Goal: Task Accomplishment & Management: Use online tool/utility

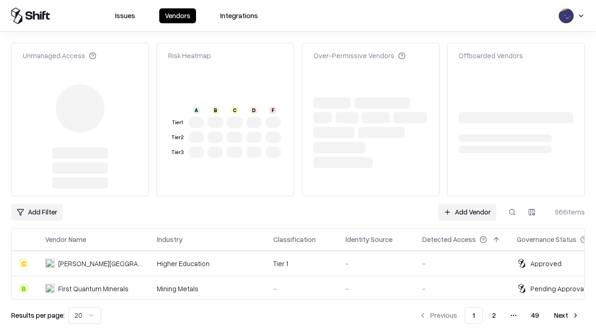
click at [467, 204] on link "Add Vendor" at bounding box center [467, 212] width 58 height 17
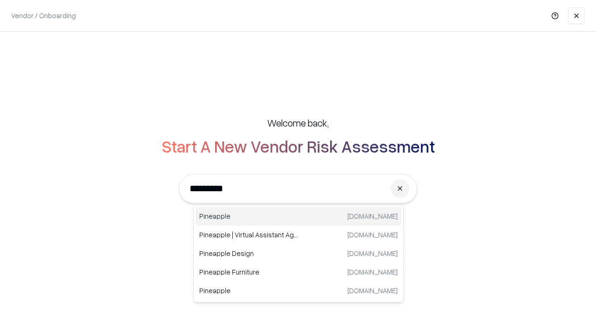
click at [298, 216] on div "Pineapple [DOMAIN_NAME]" at bounding box center [298, 216] width 206 height 19
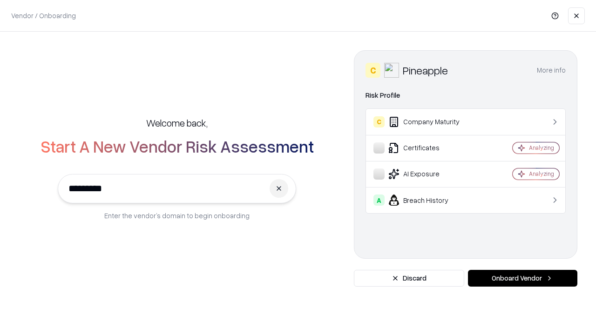
type input "*********"
click at [522, 278] on button "Onboard Vendor" at bounding box center [522, 278] width 109 height 17
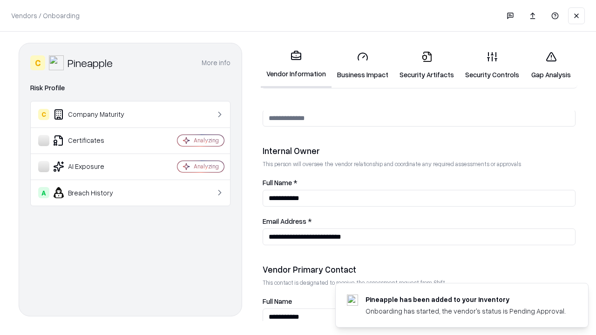
scroll to position [482, 0]
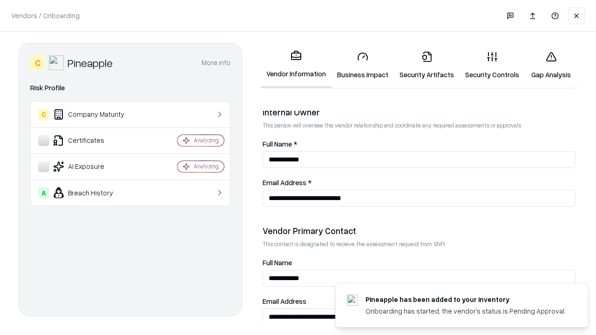
click at [363, 65] on link "Business Impact" at bounding box center [362, 65] width 62 height 43
click at [551, 65] on link "Gap Analysis" at bounding box center [551, 65] width 53 height 43
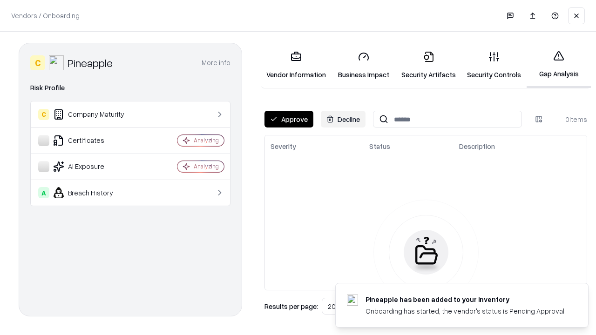
click at [289, 119] on button "Approve" at bounding box center [288, 119] width 49 height 17
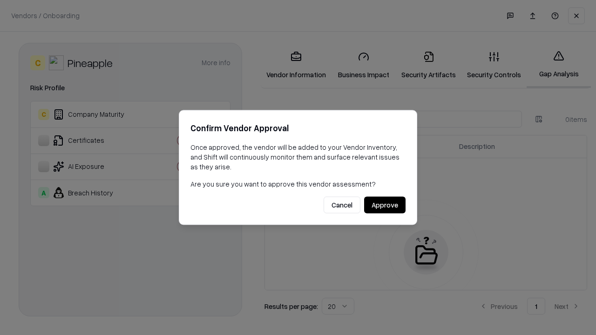
click at [384, 205] on button "Approve" at bounding box center [384, 205] width 41 height 17
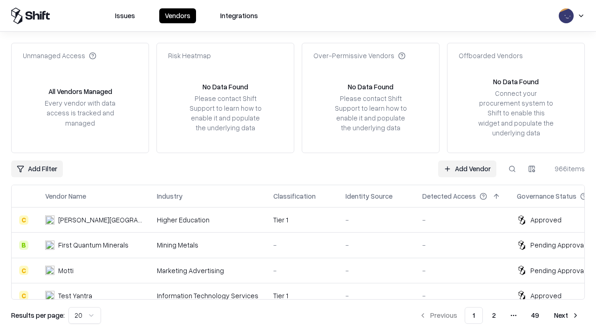
type input "*********"
click at [467, 168] on link "Add Vendor" at bounding box center [467, 169] width 58 height 17
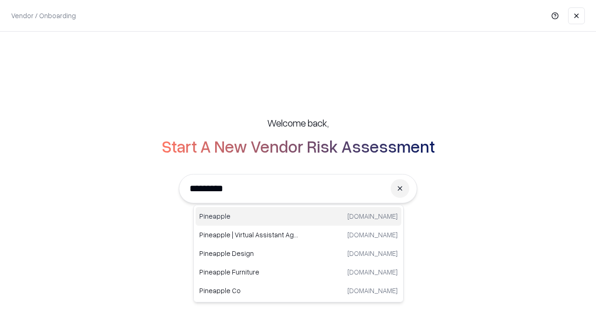
click at [298, 216] on div "Pineapple [DOMAIN_NAME]" at bounding box center [298, 216] width 206 height 19
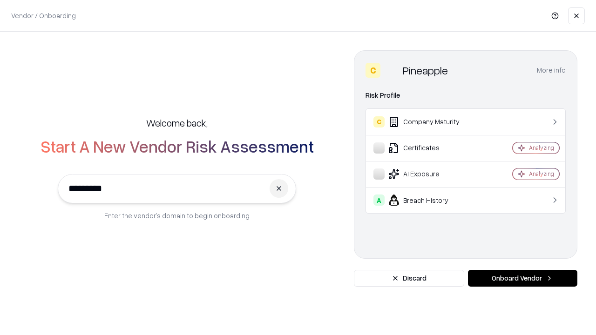
type input "*********"
click at [522, 278] on button "Onboard Vendor" at bounding box center [522, 278] width 109 height 17
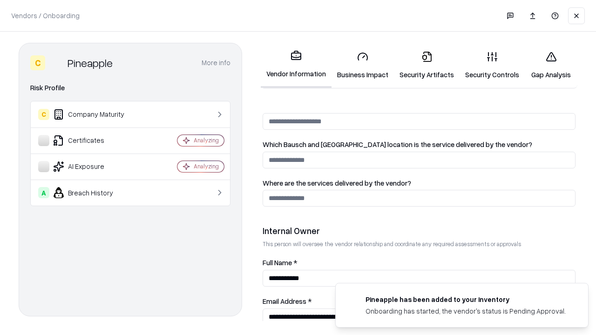
scroll to position [482, 0]
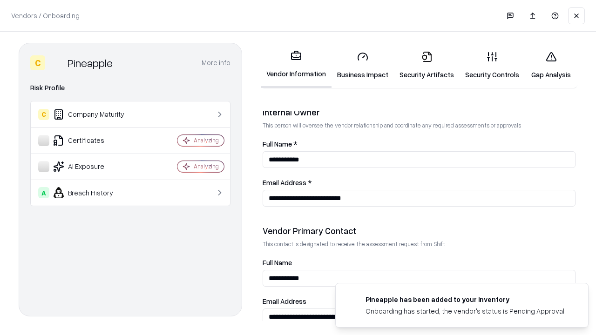
click at [551, 65] on link "Gap Analysis" at bounding box center [551, 65] width 53 height 43
